Goal: Task Accomplishment & Management: Manage account settings

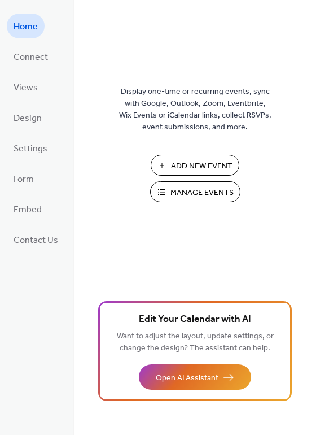
click at [174, 189] on span "Manage Events" at bounding box center [202, 193] width 63 height 12
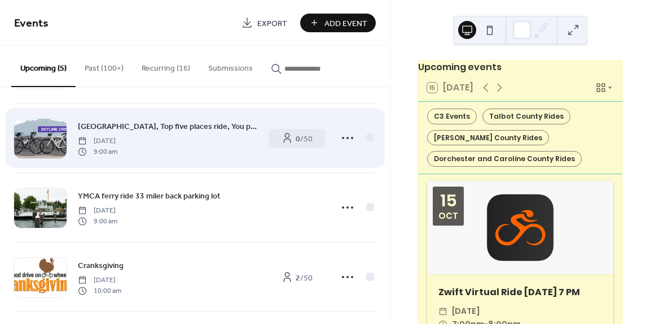
scroll to position [68, 0]
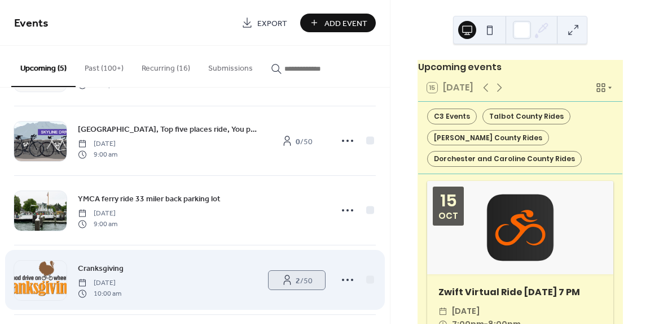
click at [290, 280] on link "2 / 50" at bounding box center [297, 279] width 56 height 19
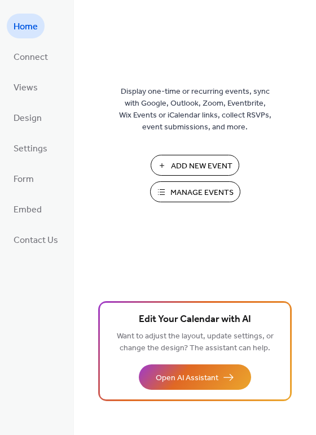
click at [194, 192] on span "Manage Events" at bounding box center [202, 193] width 63 height 12
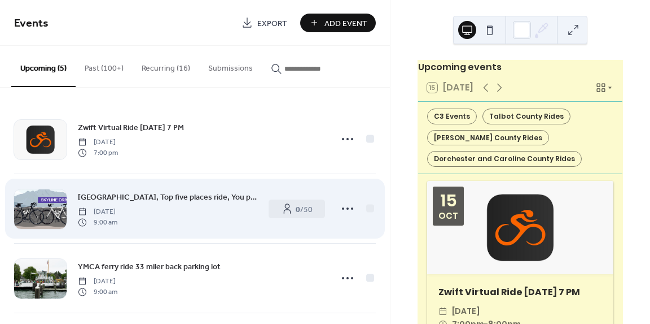
click at [206, 196] on span "Skyline Drive, Top five places ride, You pick the distance 9am" at bounding box center [168, 197] width 180 height 12
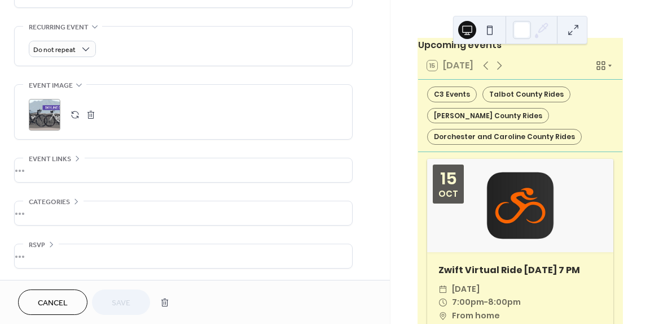
scroll to position [478, 0]
click at [54, 298] on span "Cancel" at bounding box center [53, 303] width 30 height 12
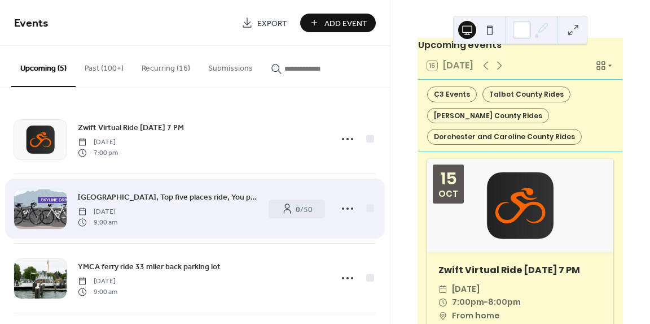
click at [208, 195] on span "Skyline Drive, Top five places ride, You pick the distance 9am" at bounding box center [168, 197] width 180 height 12
